Goal: Find contact information: Find contact information

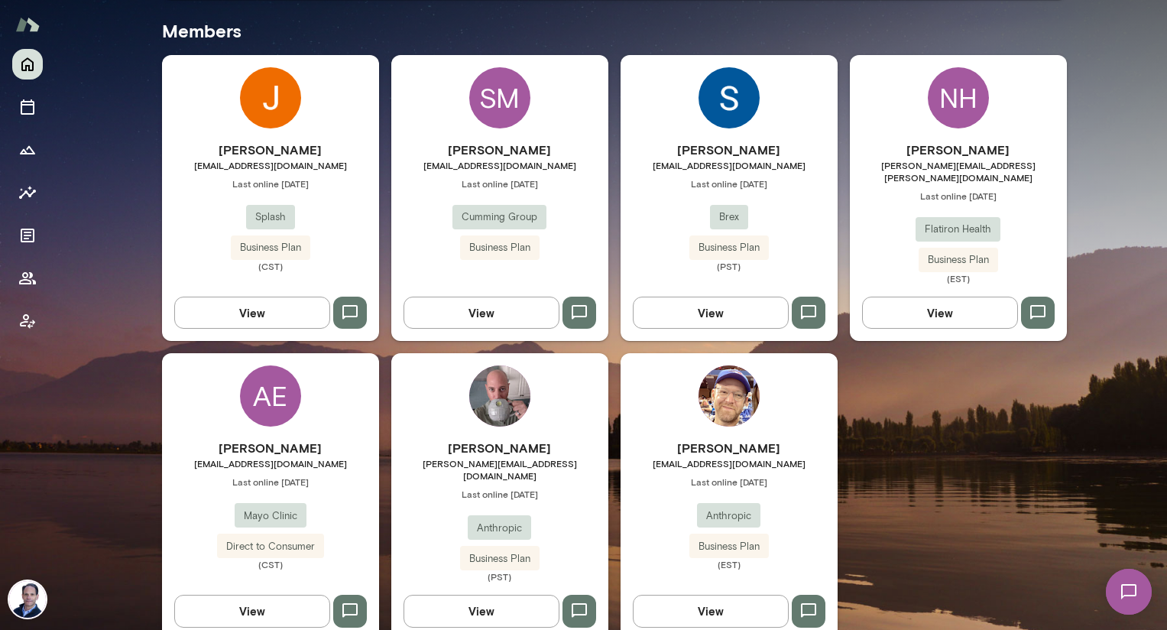
scroll to position [462, 0]
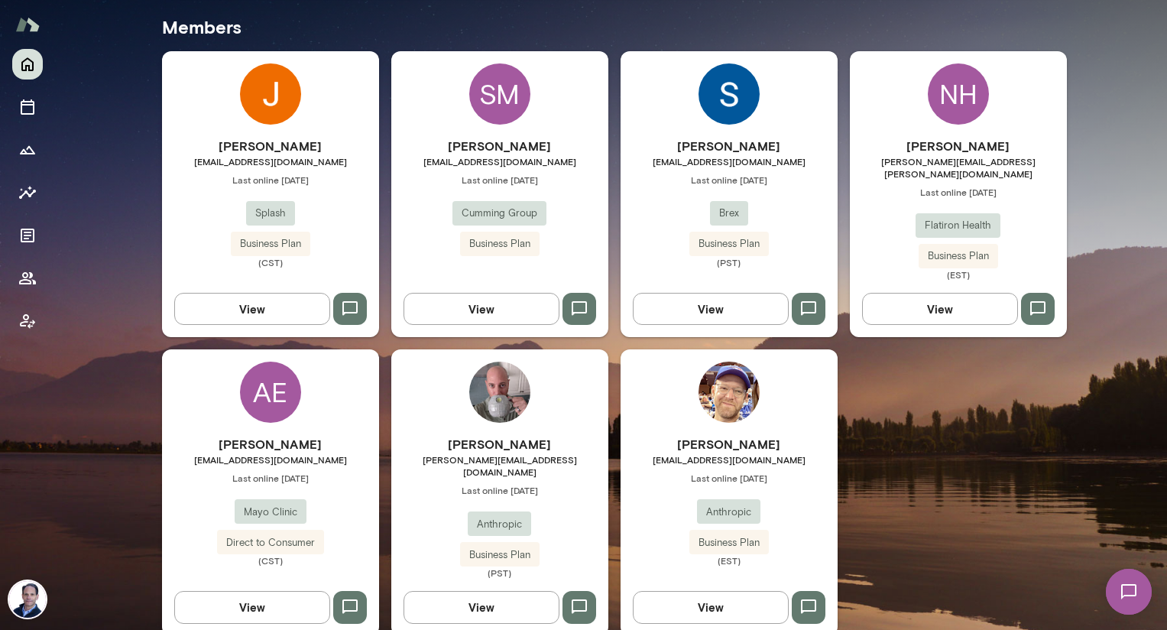
click at [773, 435] on h6 "[PERSON_NAME]" at bounding box center [729, 444] width 217 height 18
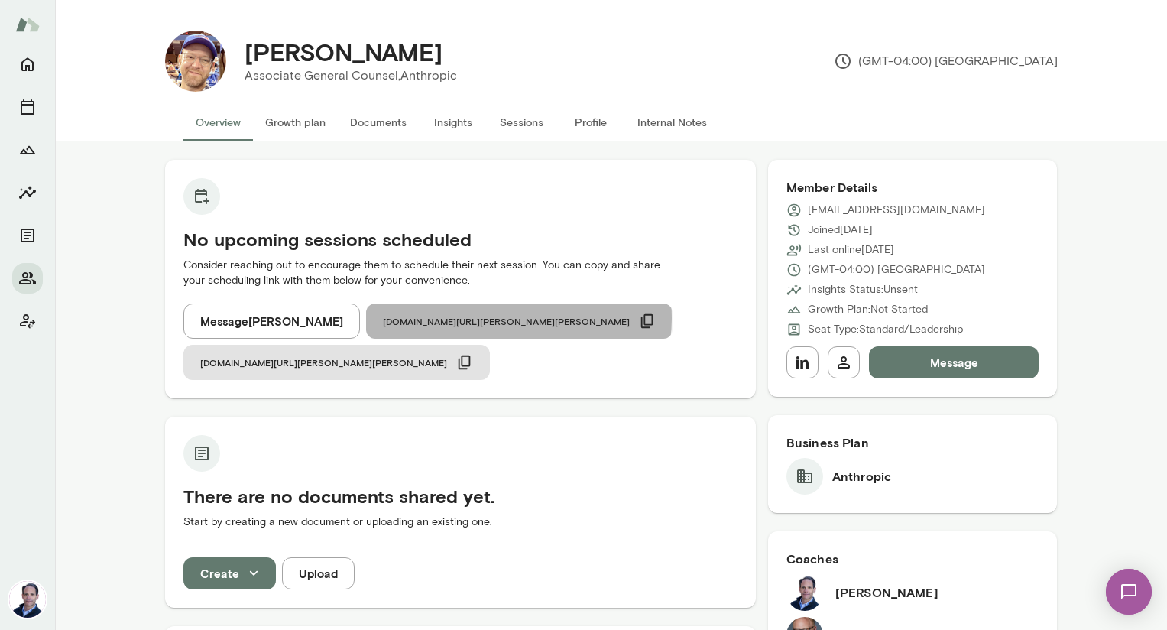
click at [639, 318] on icon "button" at bounding box center [647, 321] width 17 height 17
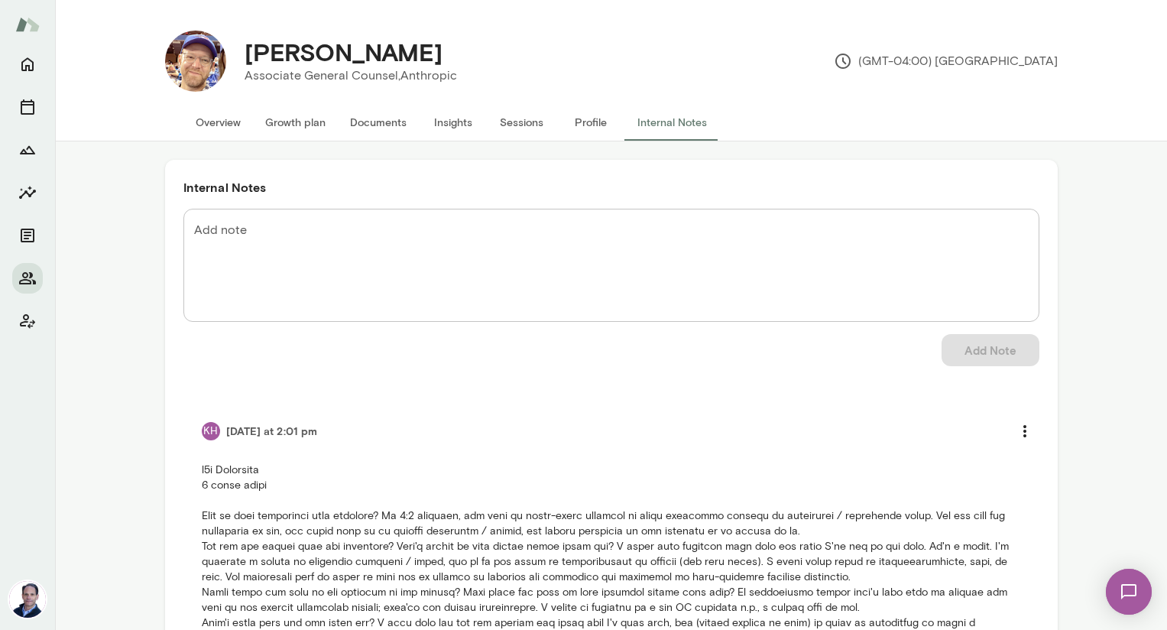
click at [230, 119] on button "Overview" at bounding box center [218, 122] width 70 height 37
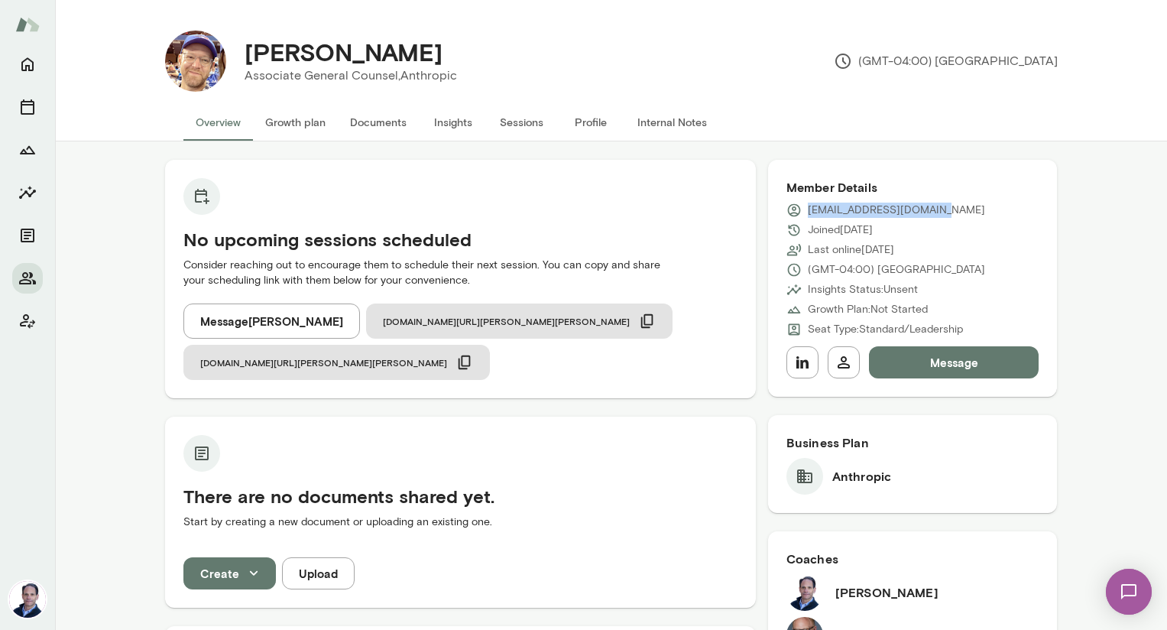
drag, startPoint x: 808, startPoint y: 212, endPoint x: 951, endPoint y: 211, distance: 143.0
click at [951, 211] on div "[EMAIL_ADDRESS][DOMAIN_NAME]" at bounding box center [913, 210] width 253 height 15
copy p "[EMAIL_ADDRESS][DOMAIN_NAME]"
